Goal: Check status: Check status

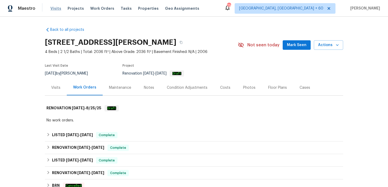
click at [55, 9] on span "Visits" at bounding box center [55, 8] width 11 height 5
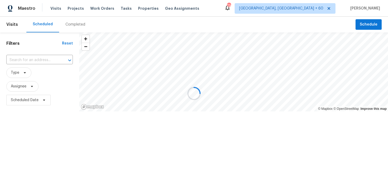
click at [71, 22] on div at bounding box center [194, 93] width 388 height 187
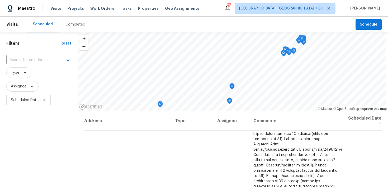
click at [75, 25] on div "Completed" at bounding box center [75, 24] width 20 height 5
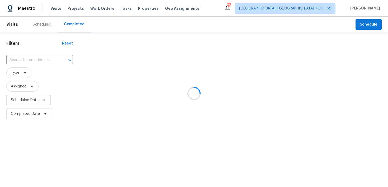
click at [36, 56] on div at bounding box center [194, 93] width 388 height 187
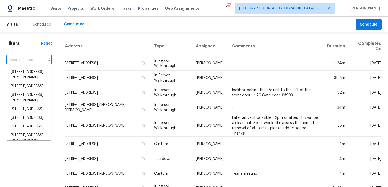
click at [18, 60] on input "text" at bounding box center [21, 60] width 31 height 8
paste input "[STREET_ADDRESS][PERSON_NAME][PERSON_NAME]"
type input "[STREET_ADDRESS][PERSON_NAME][PERSON_NAME]"
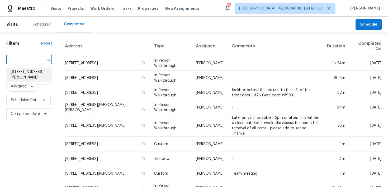
click at [20, 74] on li "[STREET_ADDRESS][PERSON_NAME]" at bounding box center [28, 75] width 45 height 14
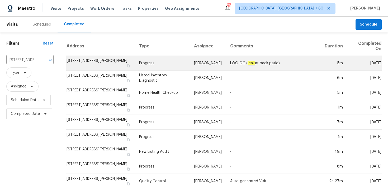
click at [148, 60] on td "Progress" at bounding box center [162, 63] width 55 height 15
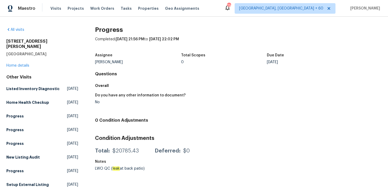
click at [14, 62] on div "[STREET_ADDRESS][PERSON_NAME][PERSON_NAME] Home details" at bounding box center [42, 54] width 72 height 30
click at [13, 64] on link "Home details" at bounding box center [17, 66] width 23 height 4
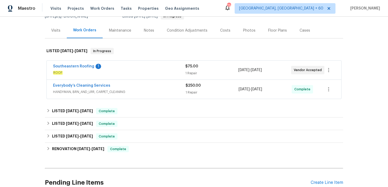
scroll to position [70, 0]
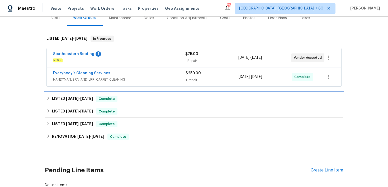
click at [116, 98] on span "Complete" at bounding box center [107, 98] width 20 height 5
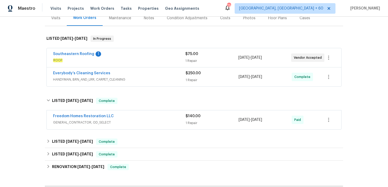
click at [186, 120] on div "$140.00 1 Repair" at bounding box center [211, 120] width 53 height 13
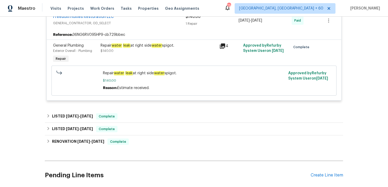
scroll to position [179, 0]
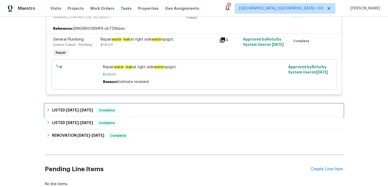
click at [126, 113] on div "LISTED [DATE] - [DATE] Complete" at bounding box center [193, 110] width 295 height 6
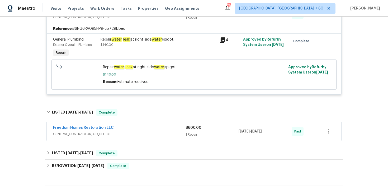
click at [186, 131] on div "$600.00 1 Repair" at bounding box center [211, 131] width 53 height 13
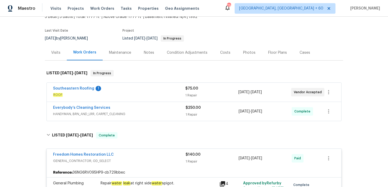
scroll to position [30, 0]
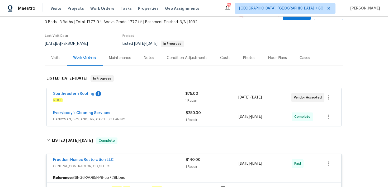
click at [194, 118] on div "1 Repair" at bounding box center [211, 119] width 53 height 5
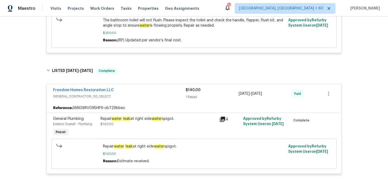
scroll to position [208, 0]
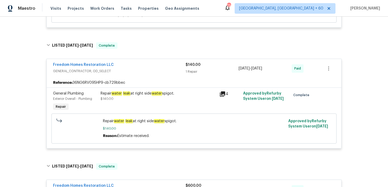
click at [188, 70] on div "1 Repair" at bounding box center [211, 71] width 53 height 5
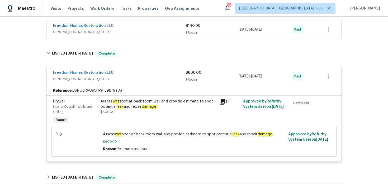
scroll to position [248, 0]
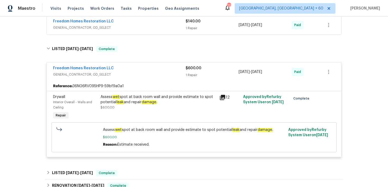
click at [190, 76] on div "1 Repair" at bounding box center [211, 75] width 53 height 5
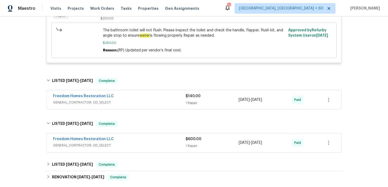
scroll to position [172, 0]
click at [193, 101] on div "$140.00 1 Repair" at bounding box center [211, 100] width 53 height 13
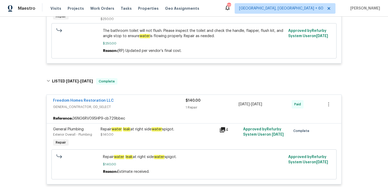
click at [189, 107] on div "1 Repair" at bounding box center [211, 107] width 53 height 5
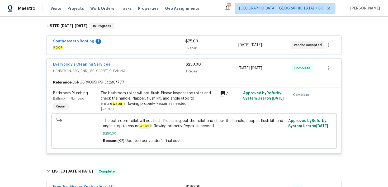
scroll to position [77, 0]
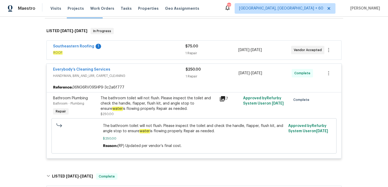
click at [192, 54] on div "1 Repair" at bounding box center [211, 53] width 53 height 5
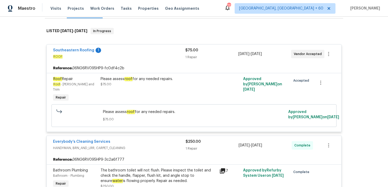
click at [197, 51] on span "$75.00" at bounding box center [191, 51] width 13 height 4
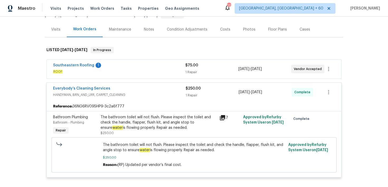
scroll to position [0, 0]
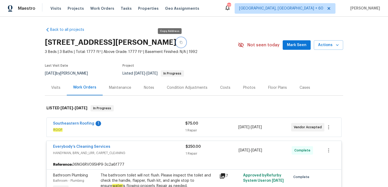
click at [176, 43] on button "button" at bounding box center [180, 42] width 9 height 9
click at [176, 45] on button "button" at bounding box center [180, 42] width 9 height 9
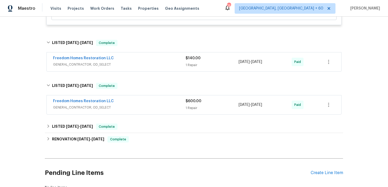
scroll to position [197, 0]
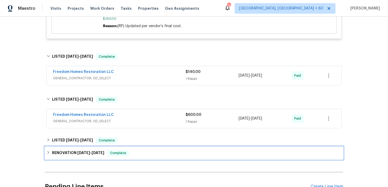
click at [111, 158] on div "RENOVATION [DATE] - [DATE] Complete" at bounding box center [194, 153] width 298 height 13
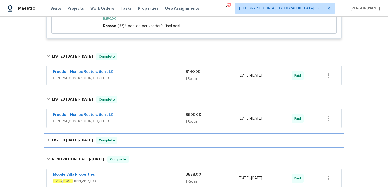
click at [119, 143] on div "LISTED [DATE] - [DATE] Complete" at bounding box center [193, 140] width 295 height 6
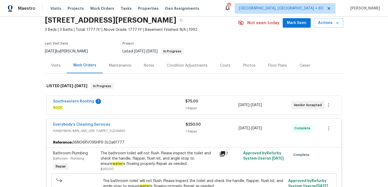
scroll to position [0, 0]
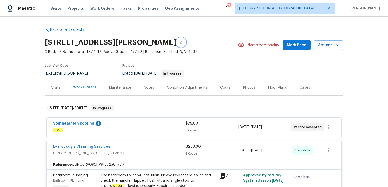
click at [176, 45] on button "button" at bounding box center [180, 42] width 9 height 9
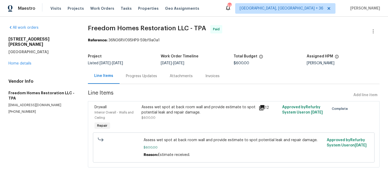
click at [146, 77] on div "Progress Updates" at bounding box center [141, 76] width 31 height 5
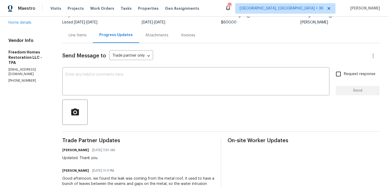
scroll to position [71, 0]
